Goal: Transaction & Acquisition: Purchase product/service

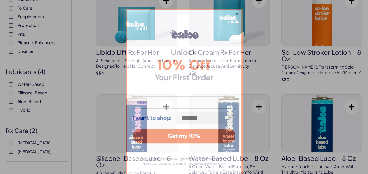
scroll to position [151, 0]
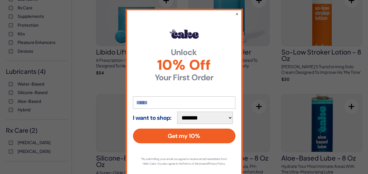
click at [228, 7] on div "**********" at bounding box center [184, 87] width 368 height 174
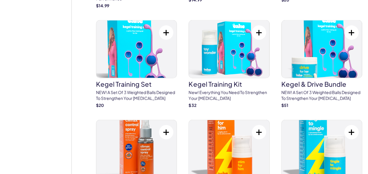
scroll to position [653, 0]
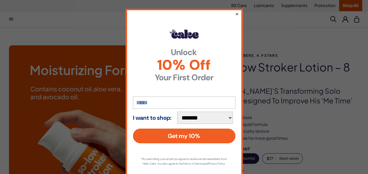
click at [235, 11] on button "×" at bounding box center [237, 13] width 4 height 7
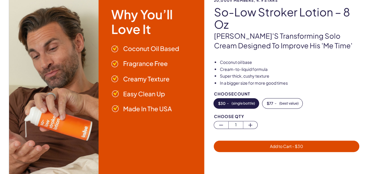
scroll to position [55, 0]
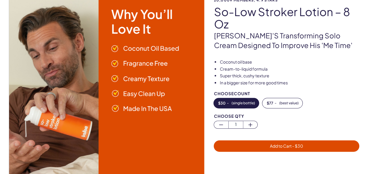
click at [30, 58] on img at bounding box center [107, 88] width 196 height 196
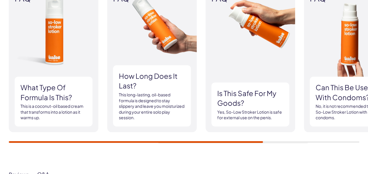
scroll to position [649, 0]
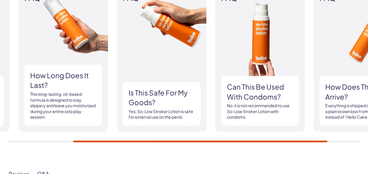
click at [26, 87] on div "How long does it last? This long-lasting, oil-based formula is designed to stay…" at bounding box center [63, 95] width 78 height 61
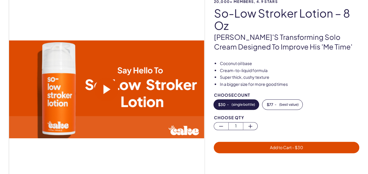
scroll to position [0, 0]
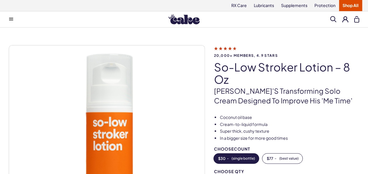
click at [186, 15] on img at bounding box center [183, 19] width 31 height 10
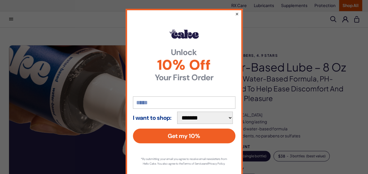
click at [235, 14] on button "×" at bounding box center [237, 13] width 4 height 7
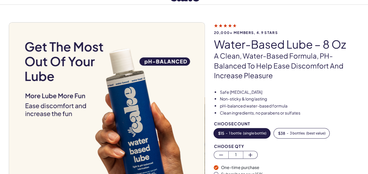
scroll to position [24, 0]
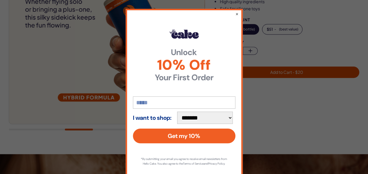
scroll to position [118, 0]
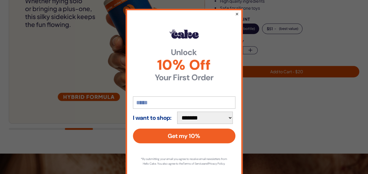
click at [235, 13] on button "×" at bounding box center [237, 13] width 4 height 7
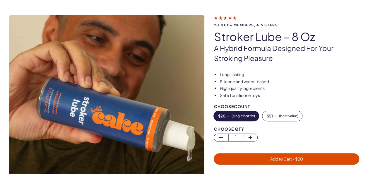
scroll to position [30, 0]
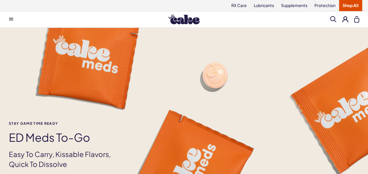
click at [13, 16] on button at bounding box center [11, 19] width 12 height 12
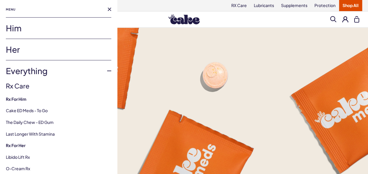
click at [15, 28] on link "Him" at bounding box center [58, 28] width 105 height 21
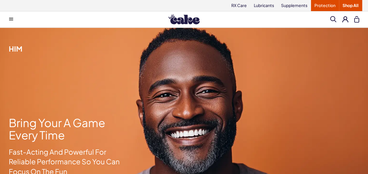
click at [325, 6] on link "Protection" at bounding box center [325, 5] width 28 height 11
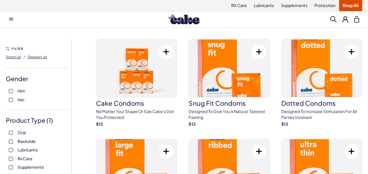
click at [351, 7] on link "Shop All" at bounding box center [350, 5] width 23 height 11
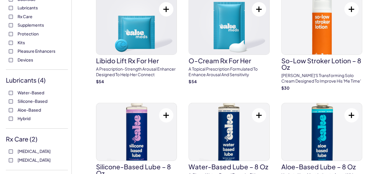
scroll to position [143, 0]
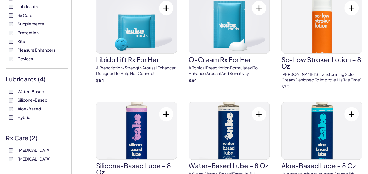
click at [26, 47] on span "Pleasure Enhancers" at bounding box center [37, 50] width 38 height 8
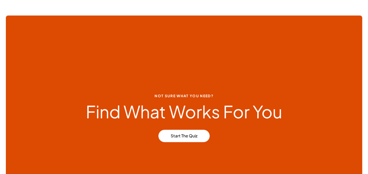
scroll to position [2909, 0]
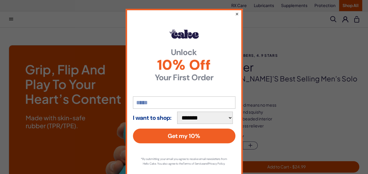
click at [235, 11] on button "×" at bounding box center [237, 13] width 4 height 7
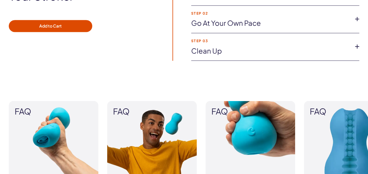
scroll to position [499, 0]
